Goal: Find specific page/section: Find specific page/section

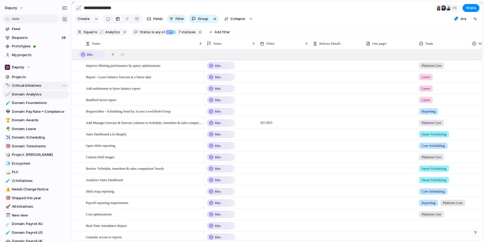
click at [30, 85] on span "Critical Initiatives" at bounding box center [39, 85] width 55 height 5
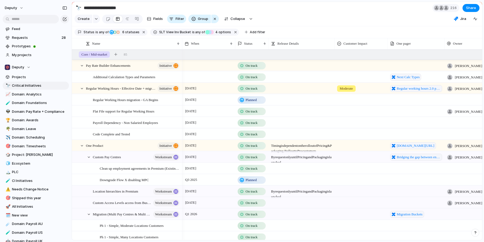
type input "**********"
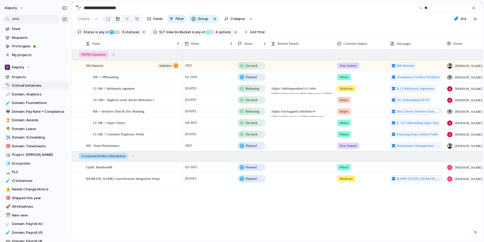
type input "*"
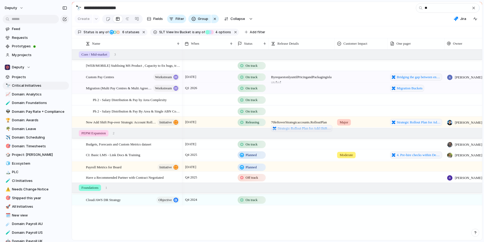
type input "*"
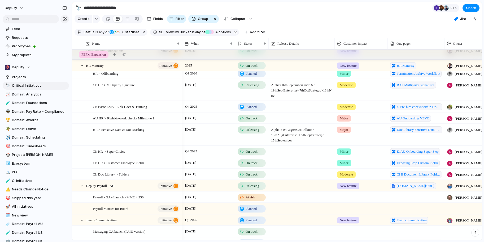
scroll to position [1074, 0]
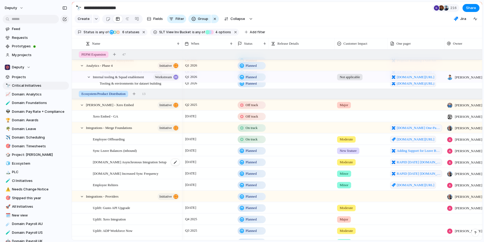
click at [126, 162] on span "[DOMAIN_NAME] Asynchronous Integration Setup" at bounding box center [130, 161] width 74 height 6
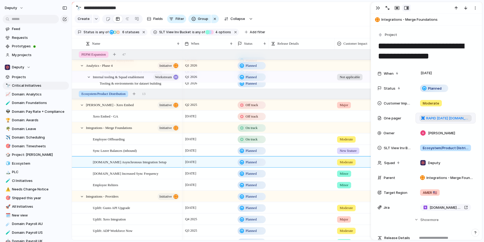
click at [438, 118] on span "RAPID [DATE] [DOMAIN_NAME] - Sync Status" at bounding box center [448, 117] width 44 height 5
